Goal: Transaction & Acquisition: Purchase product/service

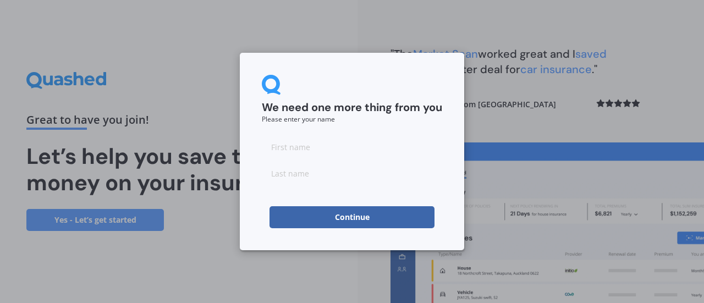
click at [321, 149] on input at bounding box center [352, 147] width 180 height 22
type input "[PERSON_NAME]"
click at [312, 168] on input at bounding box center [352, 173] width 180 height 22
type input "Dynes"
click at [337, 219] on button "Continue" at bounding box center [352, 217] width 165 height 22
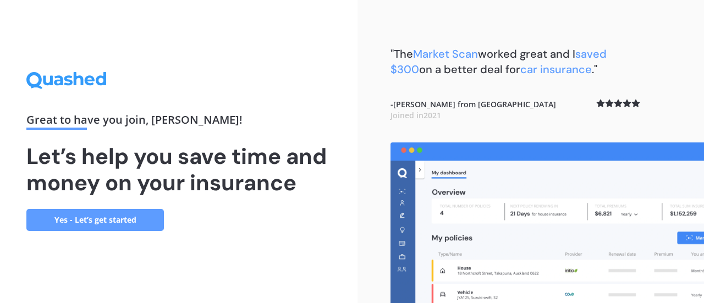
click at [127, 220] on link "Yes - Let’s get started" at bounding box center [95, 220] width 138 height 22
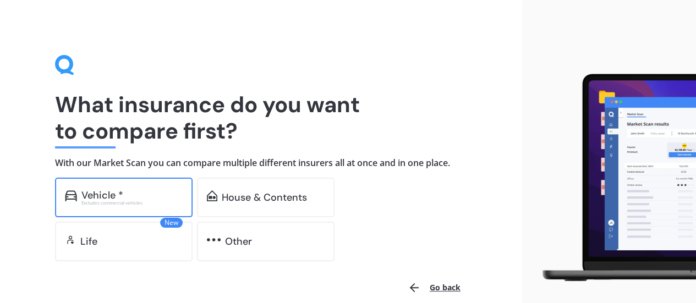
click at [160, 194] on div "Vehicle *" at bounding box center [131, 195] width 101 height 11
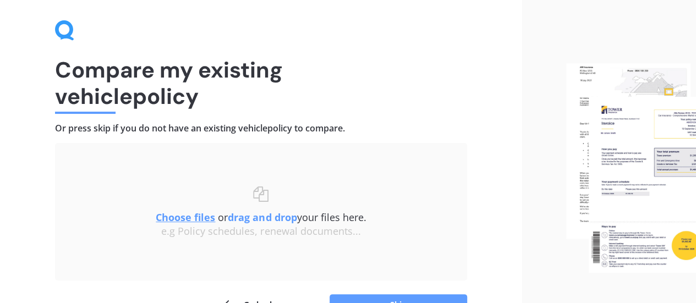
scroll to position [102, 0]
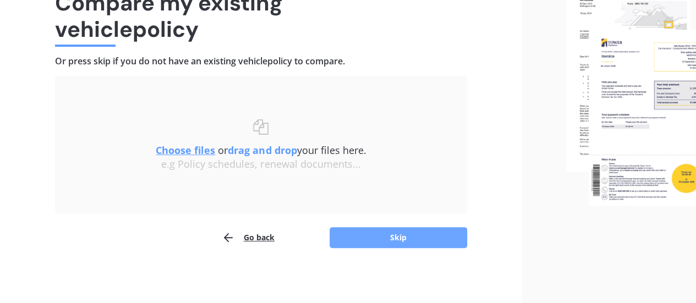
click at [358, 233] on button "Skip" at bounding box center [399, 237] width 138 height 21
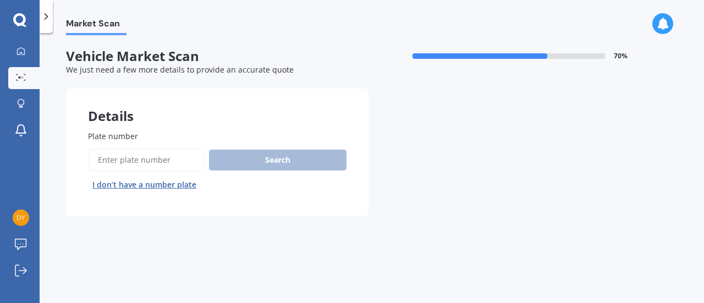
click at [160, 160] on input "Plate number" at bounding box center [146, 160] width 117 height 23
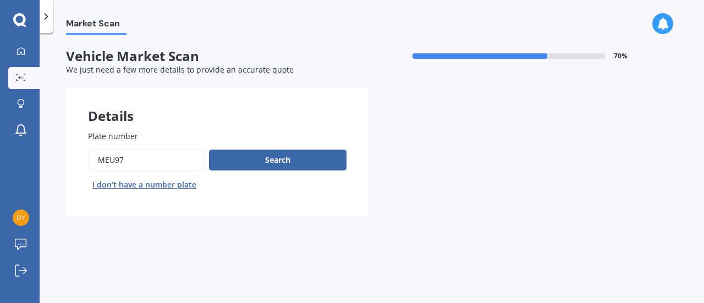
type input "meu97"
click at [0, 0] on button "Next" at bounding box center [0, 0] width 0 height 0
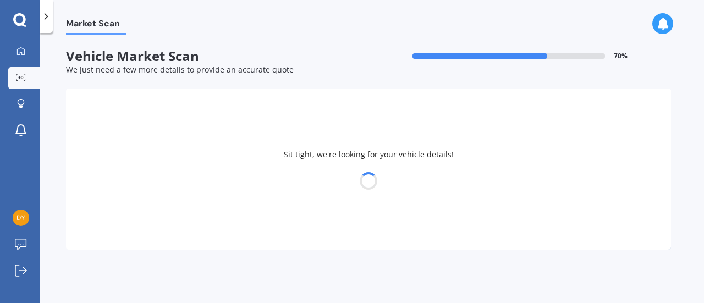
select select "HOLDEN"
select select "[US_STATE]"
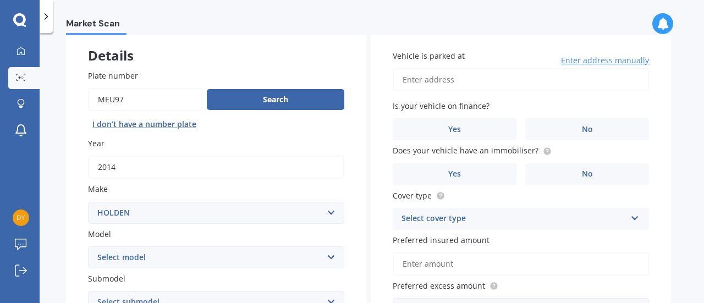
scroll to position [62, 0]
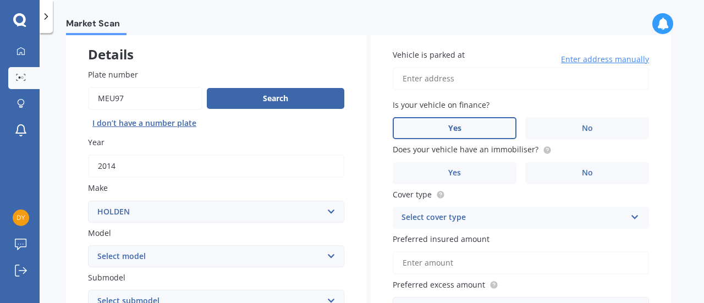
click at [483, 133] on label "Yes" at bounding box center [455, 128] width 124 height 22
click at [0, 0] on input "Yes" at bounding box center [0, 0] width 0 height 0
click at [474, 76] on input "Vehicle is parked at" at bounding box center [521, 78] width 256 height 23
type input "[STREET_ADDRESS][PERSON_NAME]"
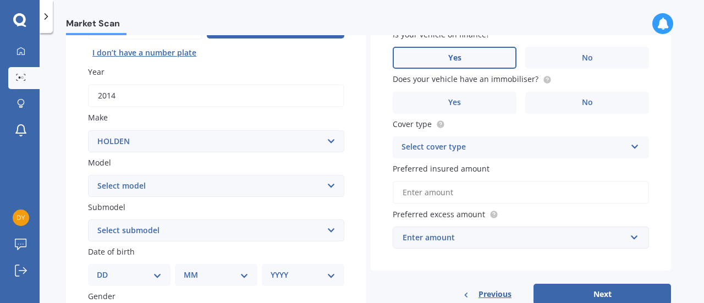
scroll to position [133, 0]
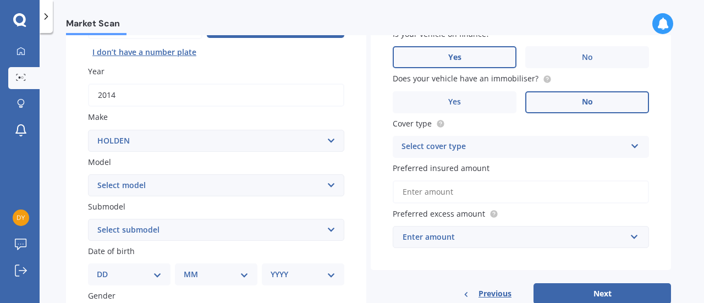
click at [584, 103] on span "No" at bounding box center [587, 101] width 11 height 9
click at [0, 0] on input "No" at bounding box center [0, 0] width 0 height 0
click at [578, 145] on div "Select cover type" at bounding box center [514, 146] width 224 height 13
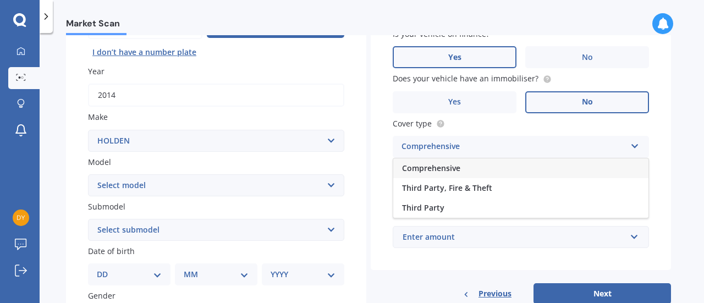
click at [569, 167] on div "Comprehensive" at bounding box center [520, 168] width 255 height 20
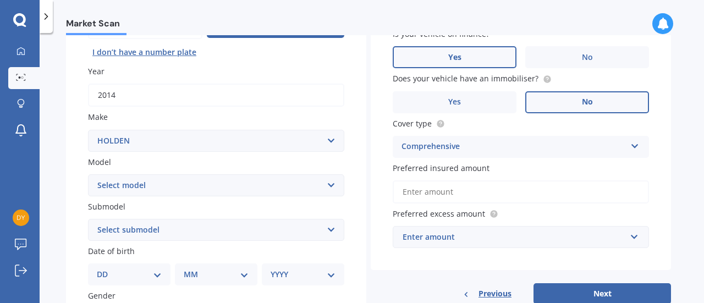
click at [559, 194] on input "Preferred insured amount" at bounding box center [521, 191] width 256 height 23
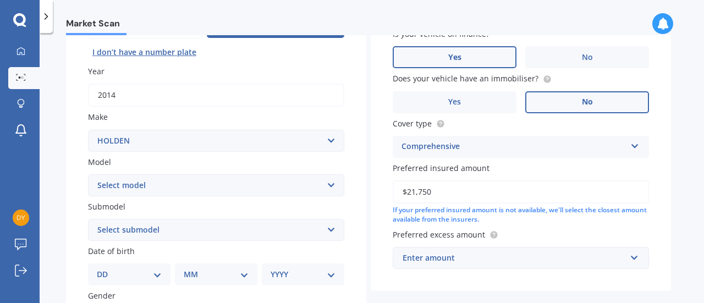
type input "$21,750"
click at [149, 275] on select "DD 01 02 03 04 05 06 07 08 09 10 11 12 13 14 15 16 17 18 19 20 21 22 23 24 25 2…" at bounding box center [129, 274] width 65 height 12
select select "27"
click at [106, 270] on select "DD 01 02 03 04 05 06 07 08 09 10 11 12 13 14 15 16 17 18 19 20 21 22 23 24 25 2…" at bounding box center [129, 274] width 65 height 12
click at [245, 273] on select "MM 01 02 03 04 05 06 07 08 09 10 11 12" at bounding box center [218, 274] width 61 height 12
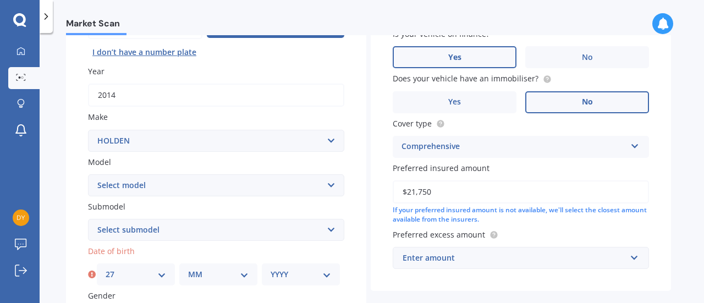
select select "07"
click at [188, 270] on select "MM 01 02 03 04 05 06 07 08 09 10 11 12" at bounding box center [218, 274] width 61 height 12
click at [324, 275] on select "YYYY 2025 2024 2023 2022 2021 2020 2019 2018 2017 2016 2015 2014 2013 2012 2011…" at bounding box center [301, 274] width 61 height 12
select select "2006"
click at [271, 270] on select "YYYY 2025 2024 2023 2022 2021 2020 2019 2018 2017 2016 2015 2014 2013 2012 2011…" at bounding box center [301, 274] width 61 height 12
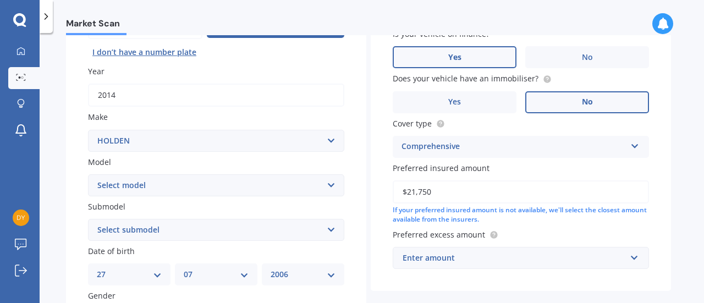
click at [322, 234] on select "Select submodel 2.8 Turbo Diesel 3.0 Turbo Diesel 2WD 3.0 Turbo Diesel 4WD LS L…" at bounding box center [216, 230] width 256 height 22
select select "LTZ"
click at [88, 220] on select "Select submodel 2.8 Turbo Diesel 3.0 Turbo Diesel 2WD 3.0 Turbo Diesel 4WD LS L…" at bounding box center [216, 230] width 256 height 22
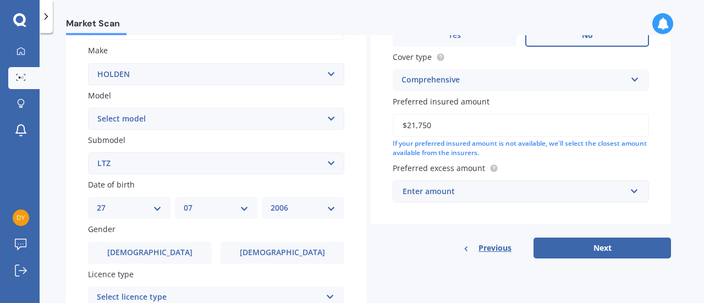
scroll to position [213, 0]
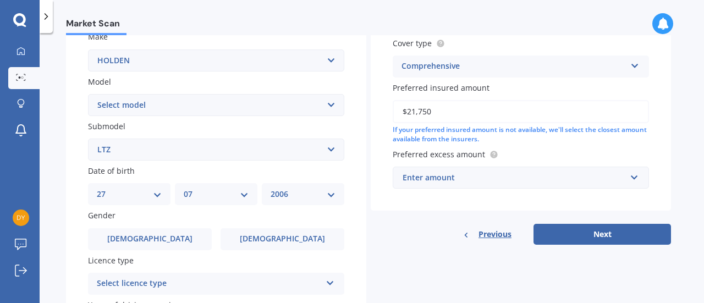
click at [615, 181] on div "Enter amount" at bounding box center [514, 178] width 223 height 12
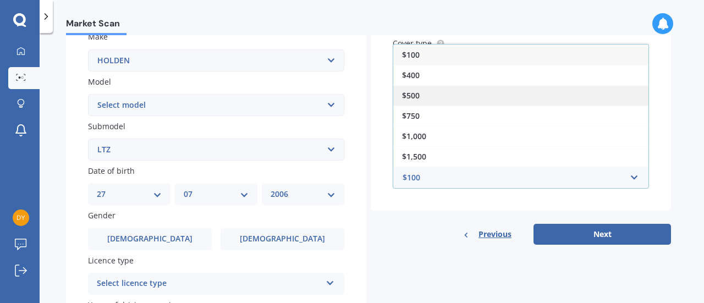
click at [596, 102] on div "$500" at bounding box center [520, 95] width 255 height 20
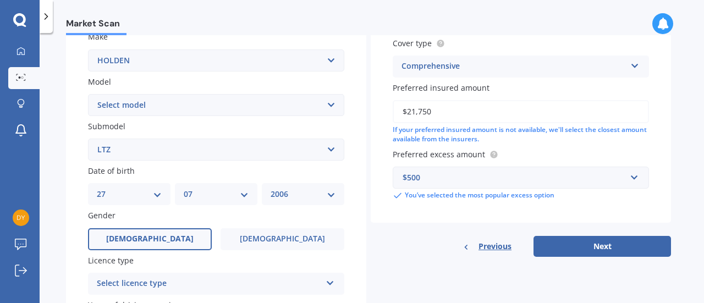
click at [161, 242] on label "[DEMOGRAPHIC_DATA]" at bounding box center [150, 239] width 124 height 22
click at [0, 0] on input "[DEMOGRAPHIC_DATA]" at bounding box center [0, 0] width 0 height 0
click at [291, 286] on div "Select licence type" at bounding box center [209, 283] width 224 height 13
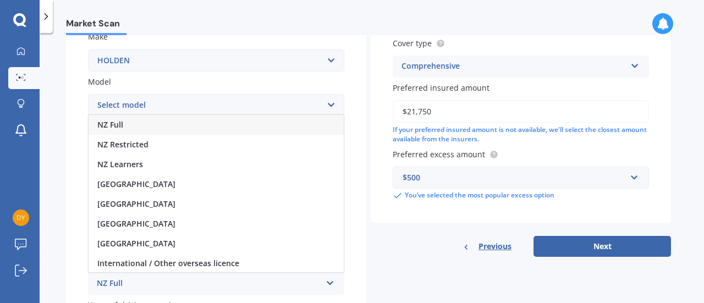
click at [270, 128] on div "NZ Full" at bounding box center [216, 125] width 255 height 20
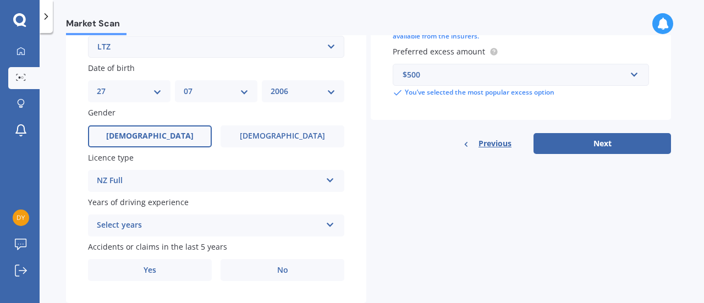
scroll to position [346, 0]
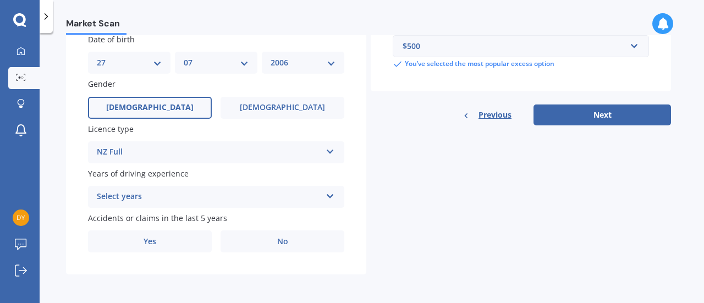
click at [316, 189] on div "Select years 5 or more years 4 years 3 years 2 years 1 year" at bounding box center [216, 197] width 256 height 22
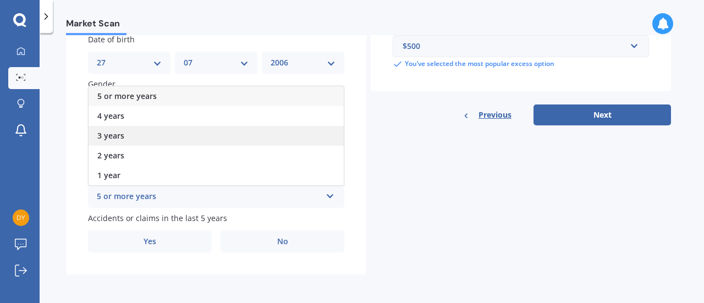
click at [289, 138] on div "3 years" at bounding box center [216, 136] width 255 height 20
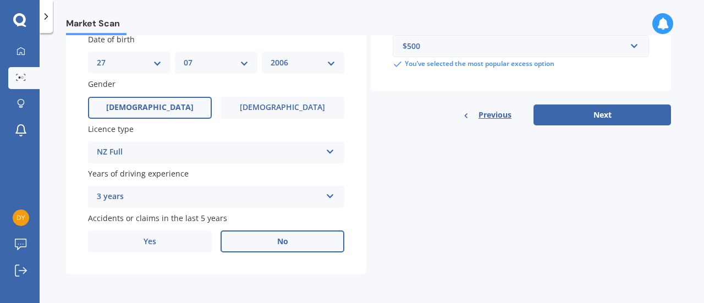
click at [274, 240] on label "No" at bounding box center [283, 242] width 124 height 22
click at [0, 0] on input "No" at bounding box center [0, 0] width 0 height 0
click at [640, 115] on button "Next" at bounding box center [603, 115] width 138 height 21
select select "27"
select select "07"
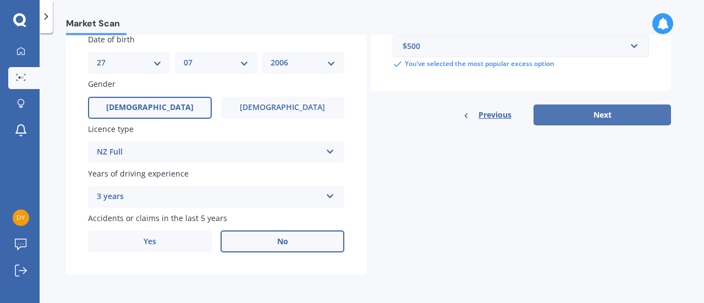
select select "2006"
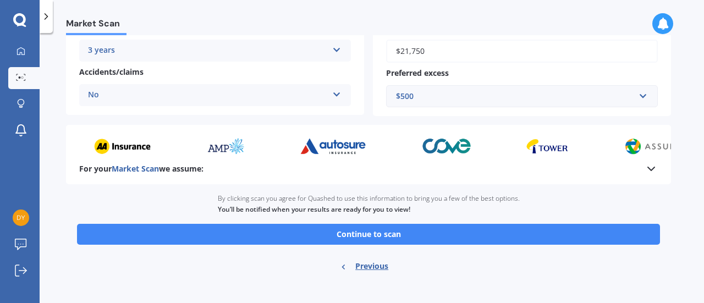
scroll to position [256, 0]
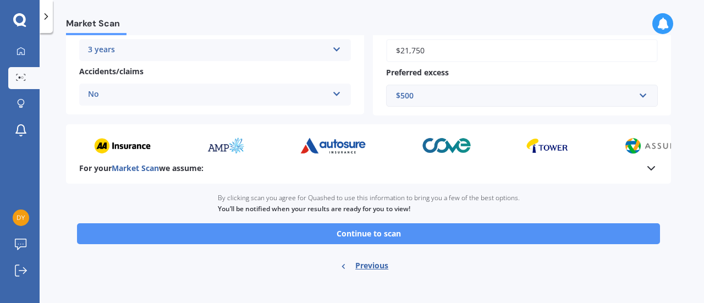
click at [483, 231] on button "Continue to scan" at bounding box center [368, 233] width 583 height 21
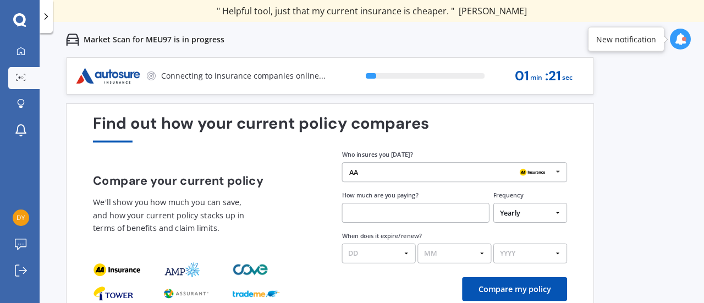
click at [481, 176] on div "AA" at bounding box center [450, 172] width 203 height 8
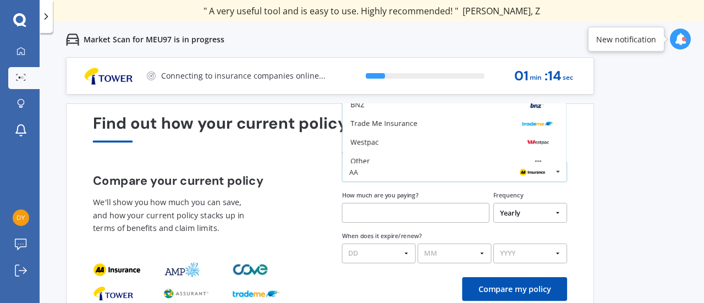
scroll to position [72, 0]
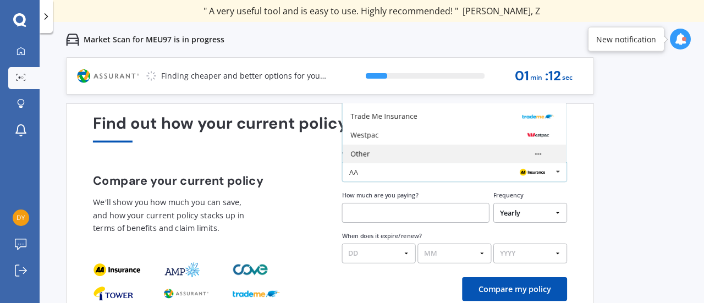
click at [535, 153] on img at bounding box center [537, 154] width 31 height 12
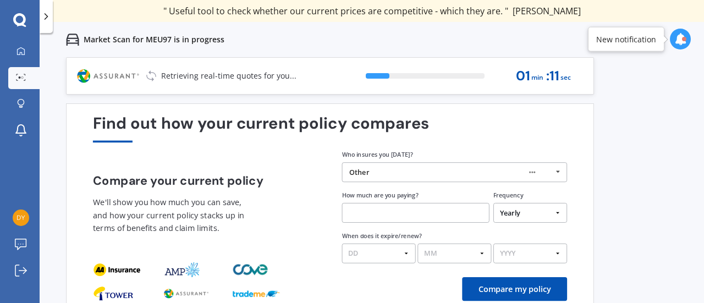
click at [439, 213] on input "text" at bounding box center [415, 213] width 147 height 20
click at [506, 215] on select "Yearly Six-Monthly Quarterly Monthly Fortnightly Weekly One-Off" at bounding box center [531, 213] width 74 height 20
click at [494, 204] on select "Yearly Six-Monthly Quarterly Monthly Fortnightly Weekly One-Off" at bounding box center [531, 213] width 74 height 20
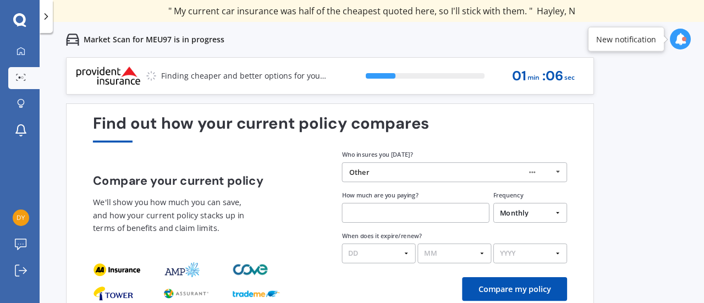
click at [431, 212] on input "text" at bounding box center [415, 213] width 147 height 20
click at [517, 210] on select "Yearly Six-Monthly Quarterly Monthly Fortnightly Weekly One-Off" at bounding box center [531, 213] width 74 height 20
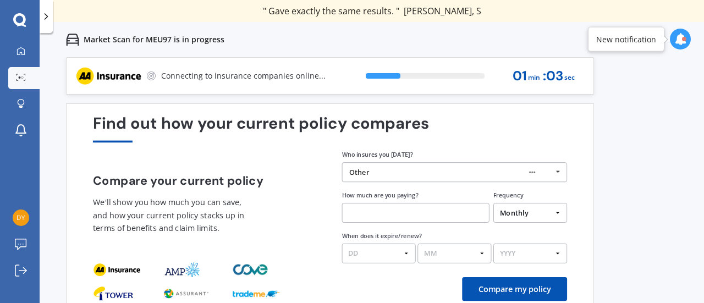
select select "Fortnightly"
click at [494, 204] on select "Yearly Six-Monthly Quarterly Monthly Fortnightly Weekly One-Off" at bounding box center [531, 213] width 74 height 20
click at [442, 214] on input "text" at bounding box center [415, 213] width 147 height 20
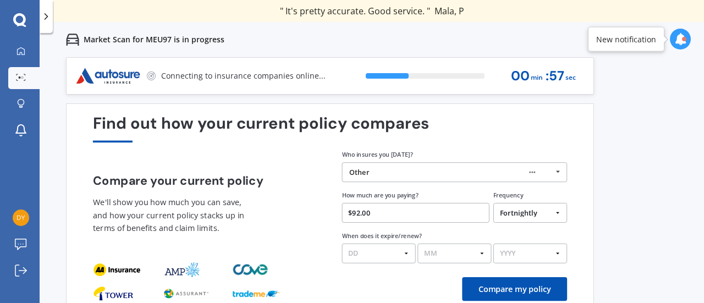
type input "$92.00"
click at [501, 286] on button "Compare my policy" at bounding box center [514, 289] width 105 height 24
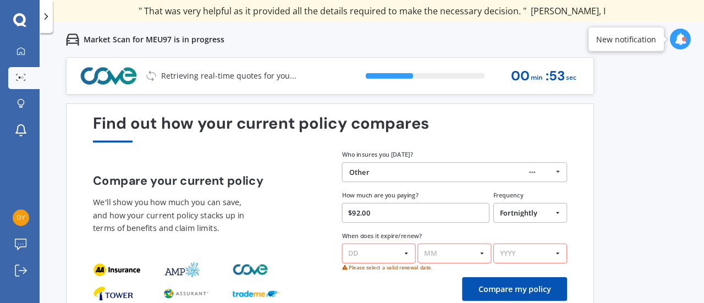
click at [517, 253] on select "YYYY 2026 2025 2024" at bounding box center [531, 254] width 74 height 20
click at [456, 256] on select "MM 01 02 03 04 05 06 07 08 09 10 11 12" at bounding box center [455, 254] width 74 height 20
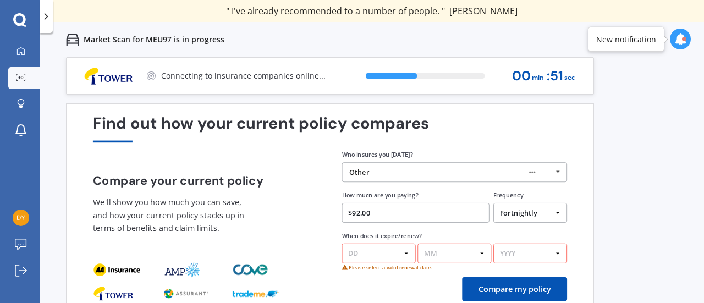
click at [377, 254] on select "DD 01 02 03 04 05 06 07 08 09 10 11 12 13 14 15 16 17 18 19 20 21 22 23 24 25 2…" at bounding box center [379, 254] width 74 height 20
select select "07"
click at [342, 244] on select "DD 01 02 03 04 05 06 07 08 09 10 11 12 13 14 15 16 17 18 19 20 21 22 23 24 25 2…" at bounding box center [379, 254] width 74 height 20
click at [469, 258] on select "MM 01 02 03 04 05 06 07 08 09 10 11 12" at bounding box center [455, 254] width 74 height 20
select select "06"
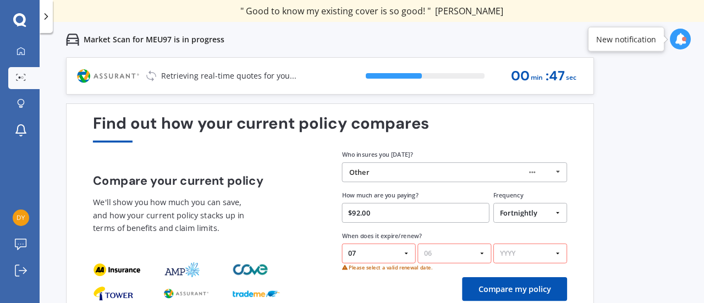
click at [418, 244] on select "MM 01 02 03 04 05 06 07 08 09 10 11 12" at bounding box center [455, 254] width 74 height 20
click at [530, 252] on select "YYYY 2026 2025 2024" at bounding box center [531, 254] width 74 height 20
select select "2026"
click at [494, 244] on select "YYYY 2026 2025 2024" at bounding box center [531, 254] width 74 height 20
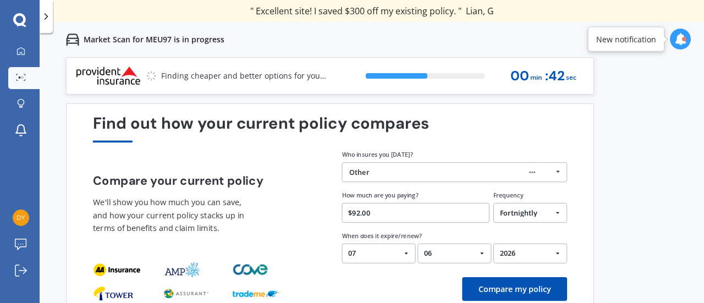
click at [514, 290] on button "Compare my policy" at bounding box center [514, 289] width 105 height 24
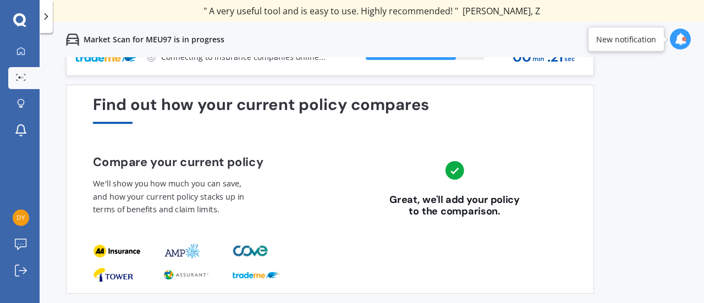
scroll to position [0, 0]
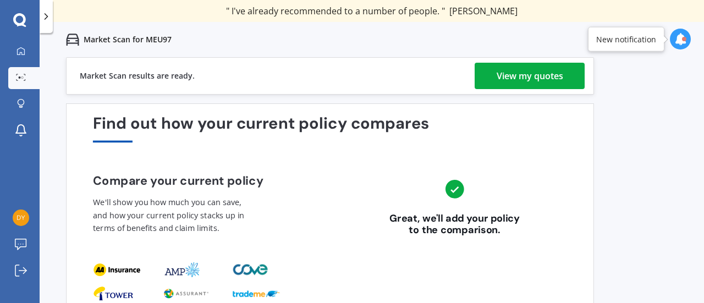
click at [550, 80] on div "View my quotes" at bounding box center [530, 76] width 67 height 26
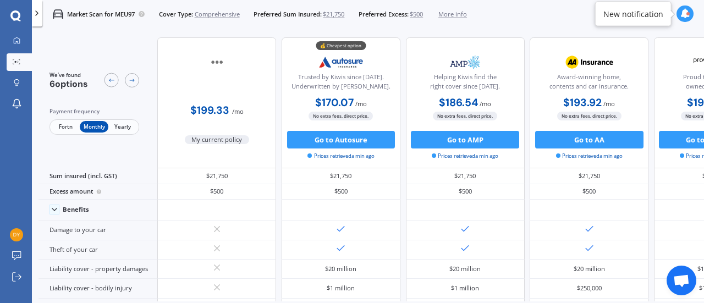
click at [63, 125] on span "Fortn" at bounding box center [65, 127] width 29 height 12
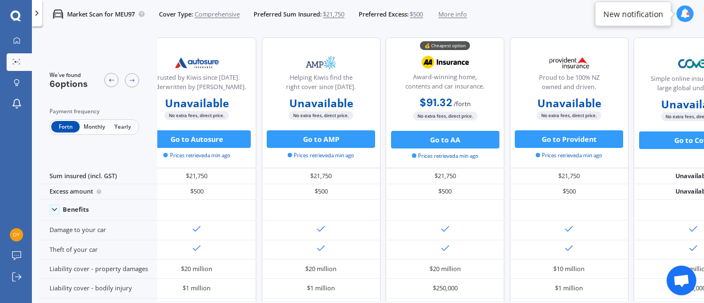
scroll to position [0, 246]
